Goal: Information Seeking & Learning: Learn about a topic

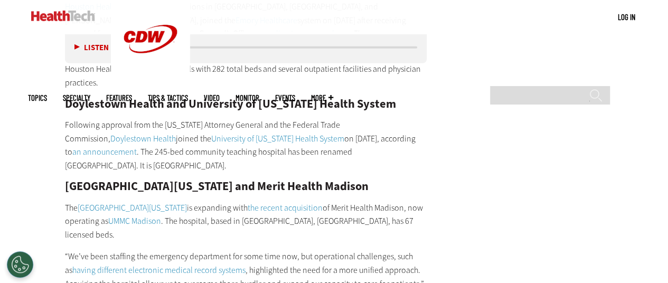
drag, startPoint x: 64, startPoint y: 142, endPoint x: 408, endPoint y: 147, distance: 343.2
click at [408, 181] on h2 "[GEOGRAPHIC_DATA][US_STATE] and Merit Health Madison" at bounding box center [246, 187] width 362 height 12
drag, startPoint x: 297, startPoint y: 146, endPoint x: 420, endPoint y: 147, distance: 123.0
click at [420, 181] on h2 "[GEOGRAPHIC_DATA][US_STATE] and Merit Health Madison" at bounding box center [246, 187] width 362 height 12
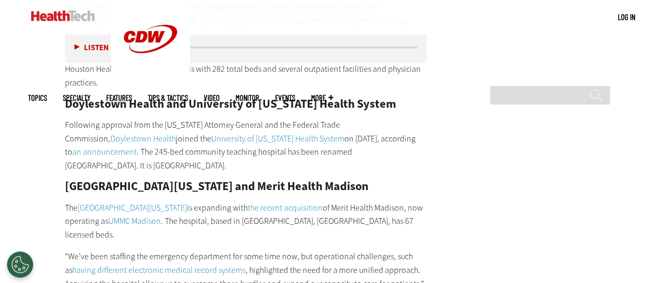
click at [420, 181] on h2 "[GEOGRAPHIC_DATA][US_STATE] and Merit Health Madison" at bounding box center [246, 187] width 362 height 12
drag, startPoint x: 405, startPoint y: 147, endPoint x: 144, endPoint y: 156, distance: 261.5
click at [79, 181] on h2 "[GEOGRAPHIC_DATA][US_STATE] and Merit Health Madison" at bounding box center [246, 187] width 362 height 12
click at [72, 181] on h2 "[GEOGRAPHIC_DATA][US_STATE] and Merit Health Madison" at bounding box center [246, 187] width 362 height 12
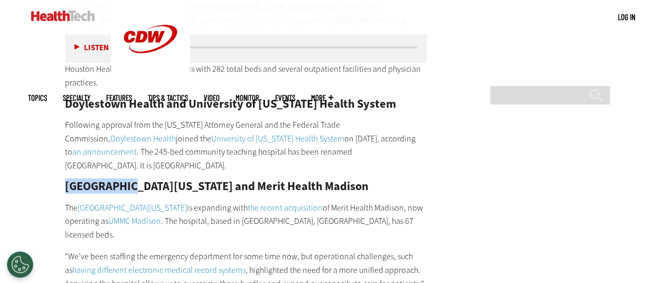
click at [72, 181] on h2 "[GEOGRAPHIC_DATA][US_STATE] and Merit Health Madison" at bounding box center [246, 187] width 362 height 12
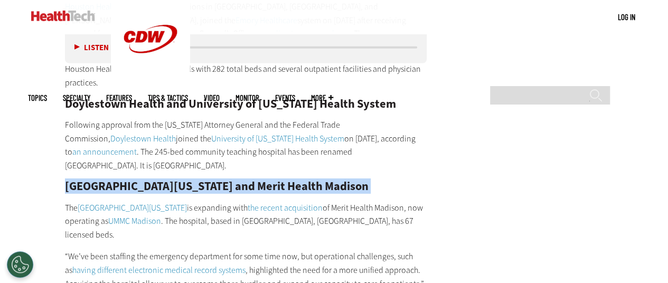
click at [72, 181] on h2 "[GEOGRAPHIC_DATA][US_STATE] and Merit Health Madison" at bounding box center [246, 187] width 362 height 12
click at [217, 181] on h2 "[GEOGRAPHIC_DATA][US_STATE] and Merit Health Madison" at bounding box center [246, 187] width 362 height 12
drag, startPoint x: 67, startPoint y: 146, endPoint x: 283, endPoint y: 151, distance: 216.5
click at [283, 181] on h2 "[GEOGRAPHIC_DATA][US_STATE] and Merit Health Madison" at bounding box center [246, 187] width 362 height 12
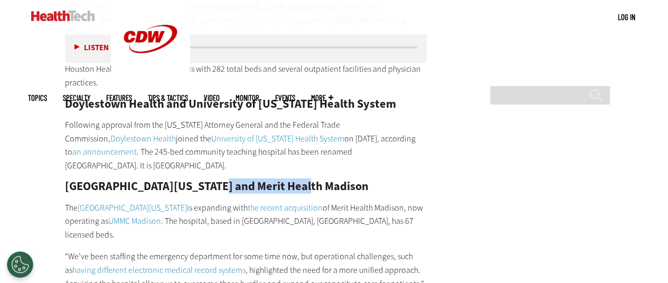
drag, startPoint x: 194, startPoint y: 141, endPoint x: 280, endPoint y: 141, distance: 86.6
click at [280, 181] on h2 "[GEOGRAPHIC_DATA][US_STATE] and Merit Health Madison" at bounding box center [246, 187] width 362 height 12
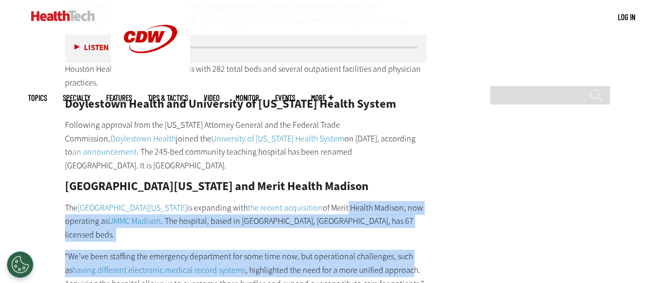
drag, startPoint x: 399, startPoint y: 219, endPoint x: 373, endPoint y: 164, distance: 60.9
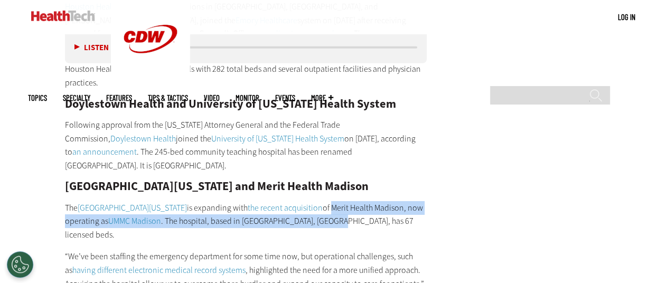
drag, startPoint x: 356, startPoint y: 165, endPoint x: 374, endPoint y: 176, distance: 21.4
click at [374, 201] on p "The [GEOGRAPHIC_DATA][US_STATE] is expanding with the recent acquisition of Mer…" at bounding box center [246, 221] width 362 height 41
